Goal: Task Accomplishment & Management: Use online tool/utility

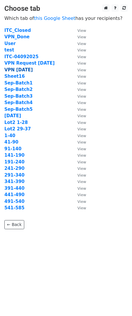
click at [23, 71] on strong "VPN 3 Sep 2025" at bounding box center [18, 69] width 28 height 5
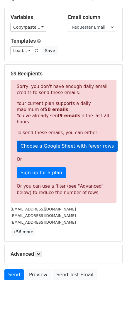
scroll to position [39, 0]
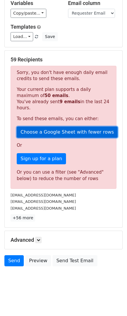
click at [64, 132] on link "Choose a Google Sheet with fewer rows" at bounding box center [67, 132] width 101 height 11
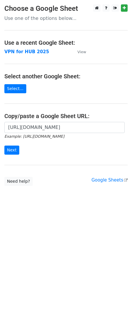
scroll to position [0, 169]
type input "https://docs.google.com/spreadsheets/d/1qkNuSo23TDq5cmzdwjmpJevgdKr4e3wx35cei-U…"
click at [16, 148] on input "Next" at bounding box center [11, 150] width 15 height 9
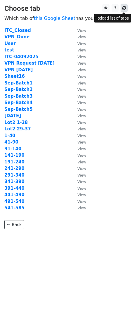
click at [123, 8] on icon at bounding box center [125, 8] width 4 height 4
click at [123, 6] on icon at bounding box center [125, 8] width 4 height 4
click at [124, 6] on icon at bounding box center [125, 8] width 4 height 4
click at [123, 8] on icon at bounding box center [125, 8] width 4 height 4
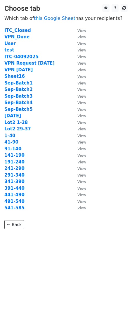
click at [18, 223] on p "← Back" at bounding box center [65, 220] width 123 height 18
click at [16, 228] on link "← Back" at bounding box center [14, 224] width 20 height 9
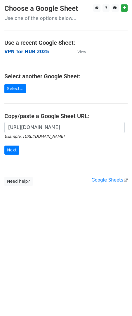
click at [37, 53] on strong "VPN for HUB 2025" at bounding box center [26, 51] width 45 height 5
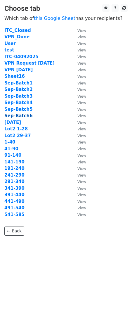
click at [19, 116] on strong "Sep-Batch6" at bounding box center [18, 115] width 28 height 5
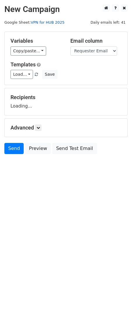
click at [38, 23] on link "VPN for HUB 2025" at bounding box center [48, 22] width 34 height 4
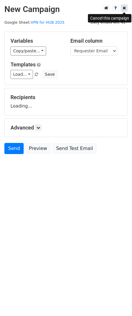
click at [124, 8] on icon at bounding box center [124, 8] width 3 height 4
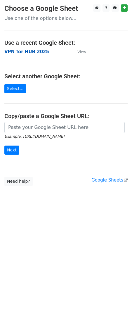
click at [16, 50] on strong "VPN for HUB 2025" at bounding box center [26, 51] width 45 height 5
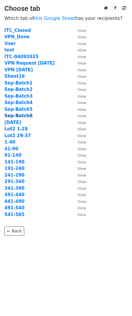
click at [25, 118] on strong "Sep-Batch6" at bounding box center [18, 115] width 28 height 5
click at [22, 118] on strong "Sep-Batch6" at bounding box center [18, 115] width 28 height 5
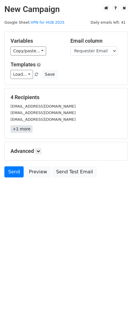
click at [20, 130] on link "+1 more" at bounding box center [22, 128] width 22 height 7
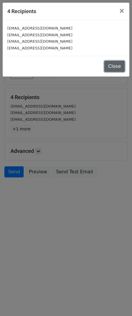
click at [112, 67] on button "Close" at bounding box center [114, 66] width 20 height 11
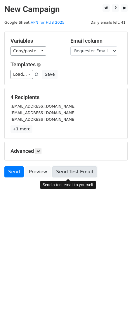
click at [69, 171] on link "Send Test Email" at bounding box center [74, 171] width 44 height 11
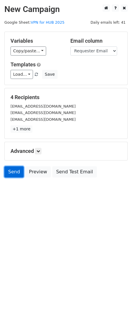
click at [10, 174] on link "Send" at bounding box center [13, 171] width 19 height 11
